Goal: Find specific page/section: Find specific page/section

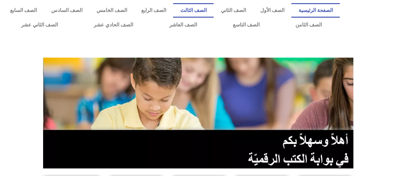
click at [206, 9] on link "الصف الثالث" at bounding box center [193, 10] width 41 height 14
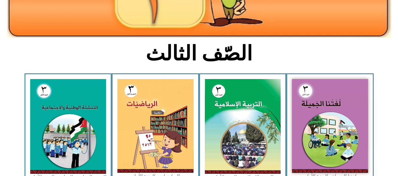
scroll to position [121, 0]
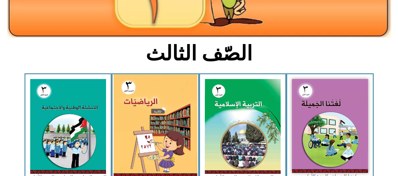
click at [179, 122] on img at bounding box center [156, 125] width 84 height 103
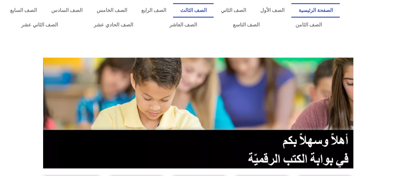
click at [208, 11] on link "الصف الثالث" at bounding box center [193, 10] width 41 height 14
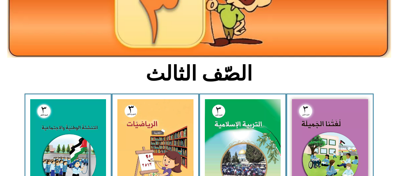
scroll to position [129, 0]
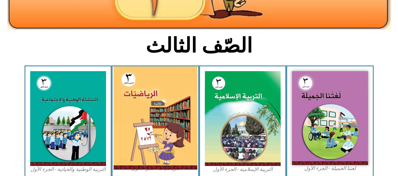
click at [137, 107] on img at bounding box center [156, 117] width 84 height 103
